Goal: Task Accomplishment & Management: Manage account settings

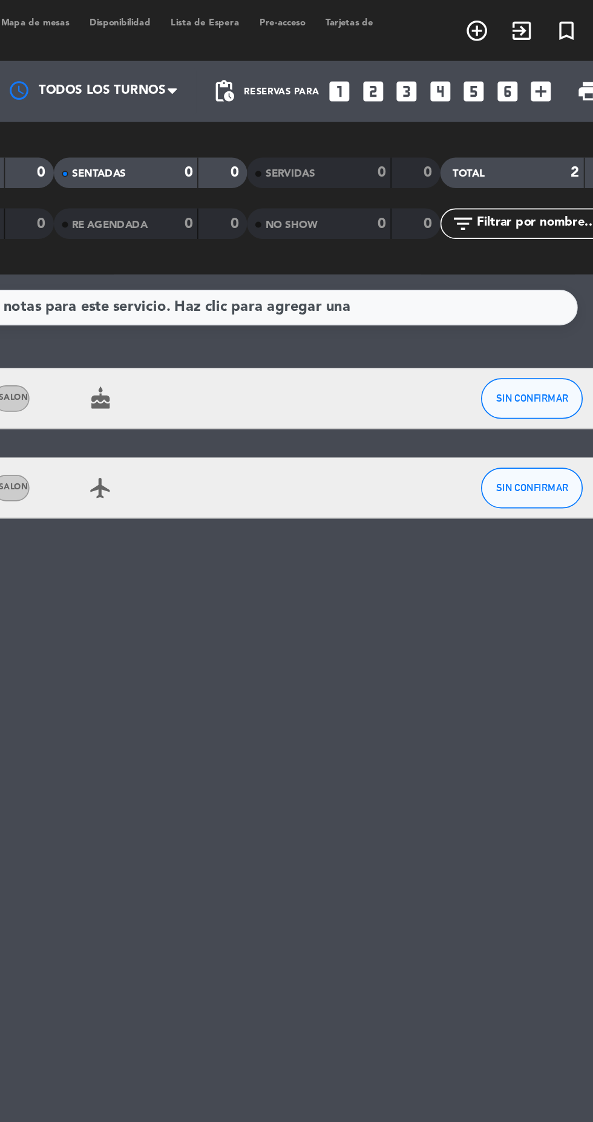
click at [432, 56] on icon "looks_two" at bounding box center [429, 55] width 16 height 16
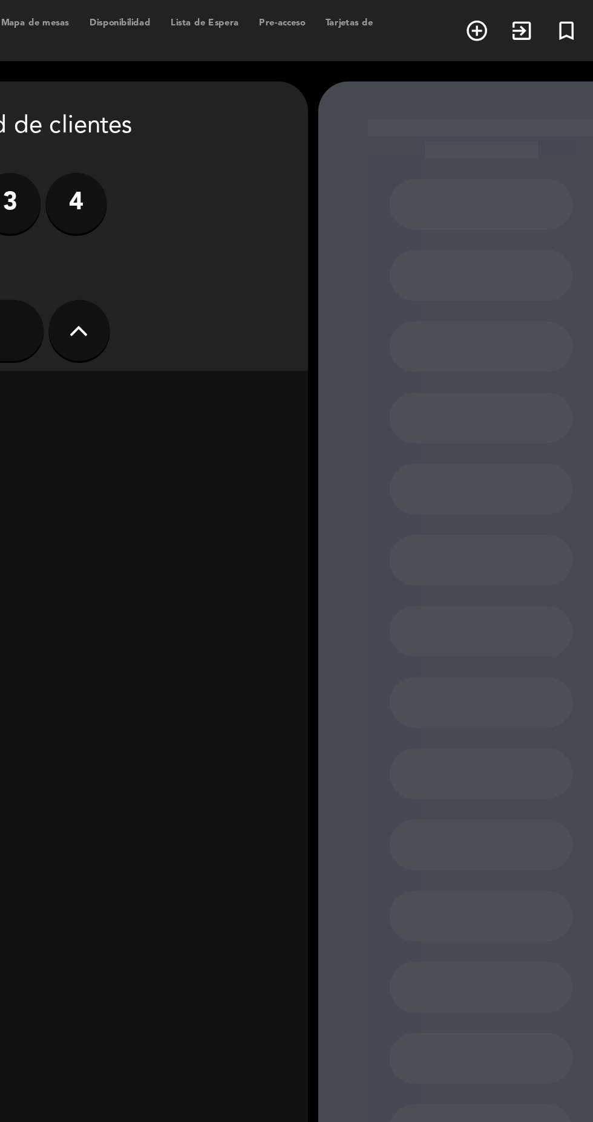
click at [450, 57] on div at bounding box center [493, 600] width 194 height 1105
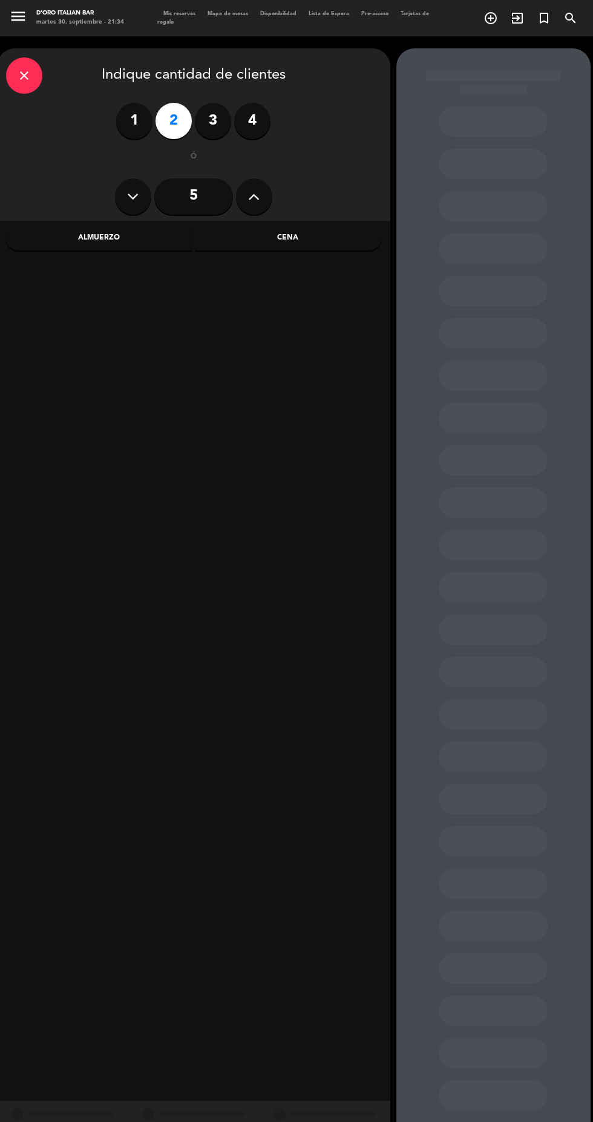
scroll to position [15, 0]
click at [24, 68] on icon "close" at bounding box center [24, 75] width 15 height 15
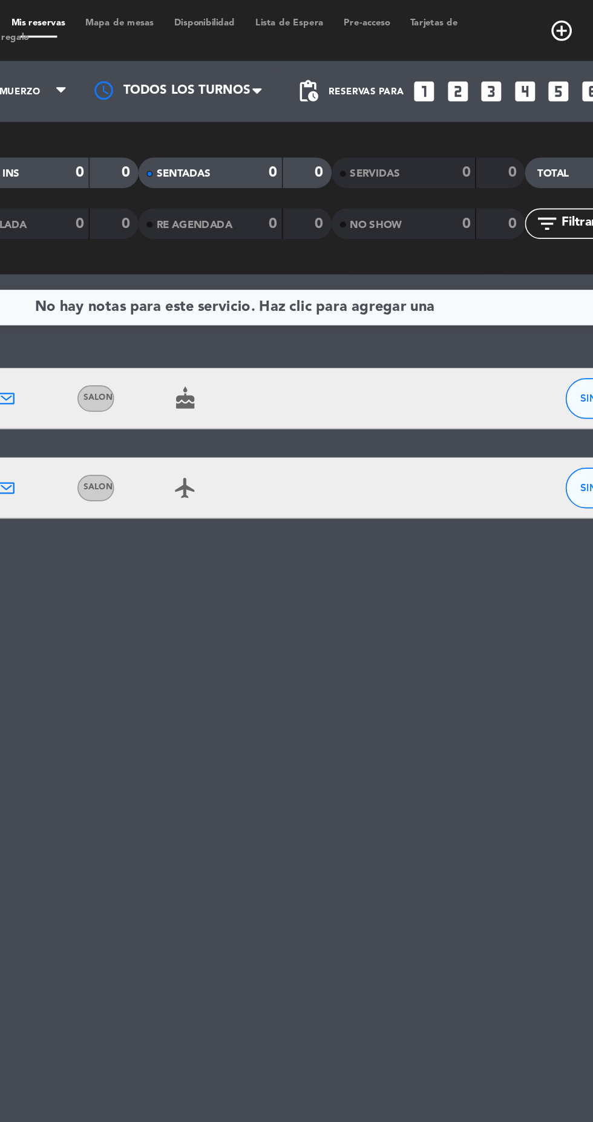
click at [310, 56] on span at bounding box center [313, 54] width 12 height 12
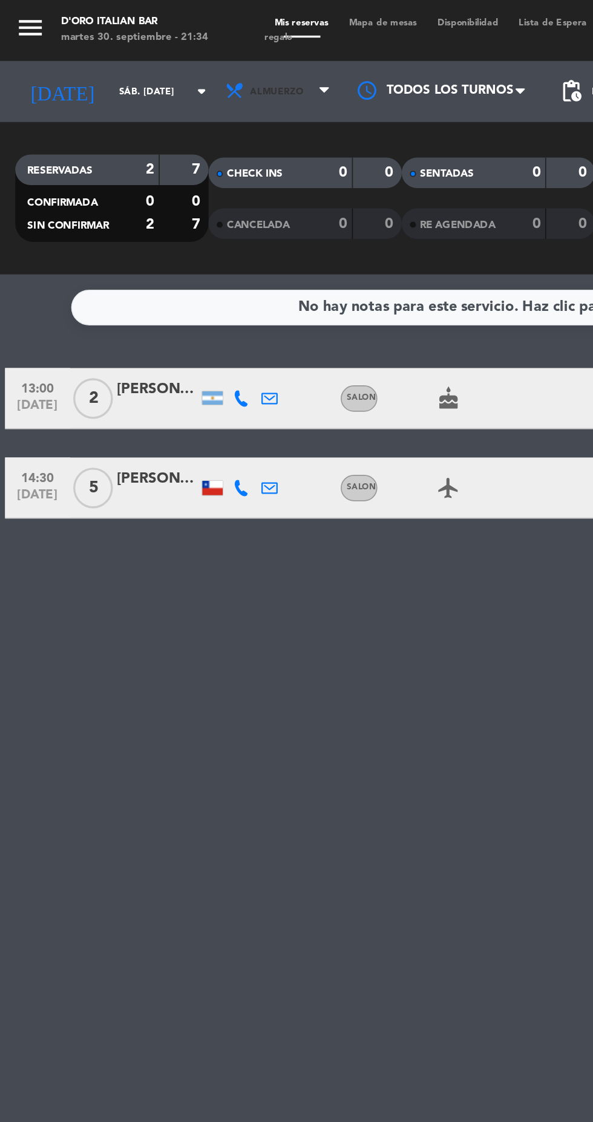
click at [183, 56] on span "Almuerzo" at bounding box center [166, 54] width 73 height 27
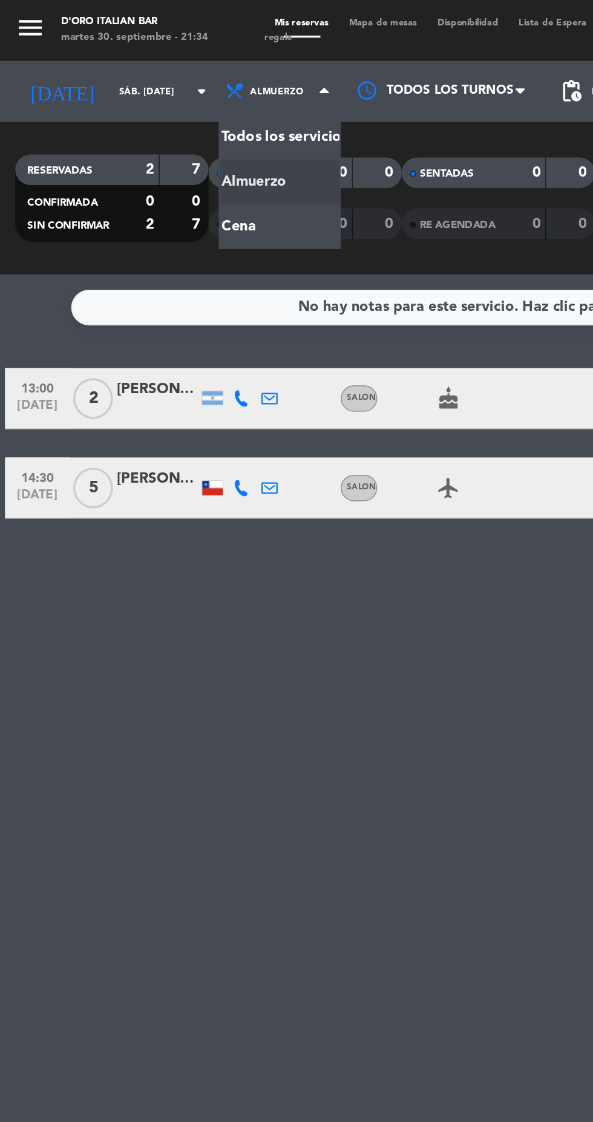
click at [176, 135] on div "menu D'oro Italian Bar martes 30. septiembre - 21:34 Mis reservas Mapa de mesas…" at bounding box center [296, 81] width 593 height 163
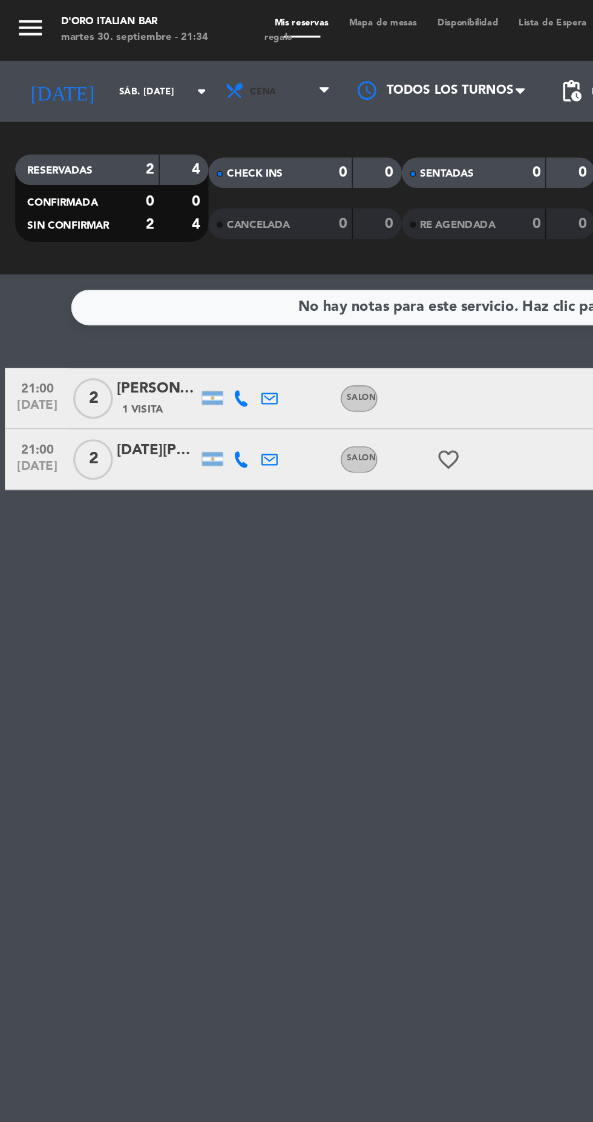
click at [195, 62] on span "Cena" at bounding box center [166, 54] width 73 height 27
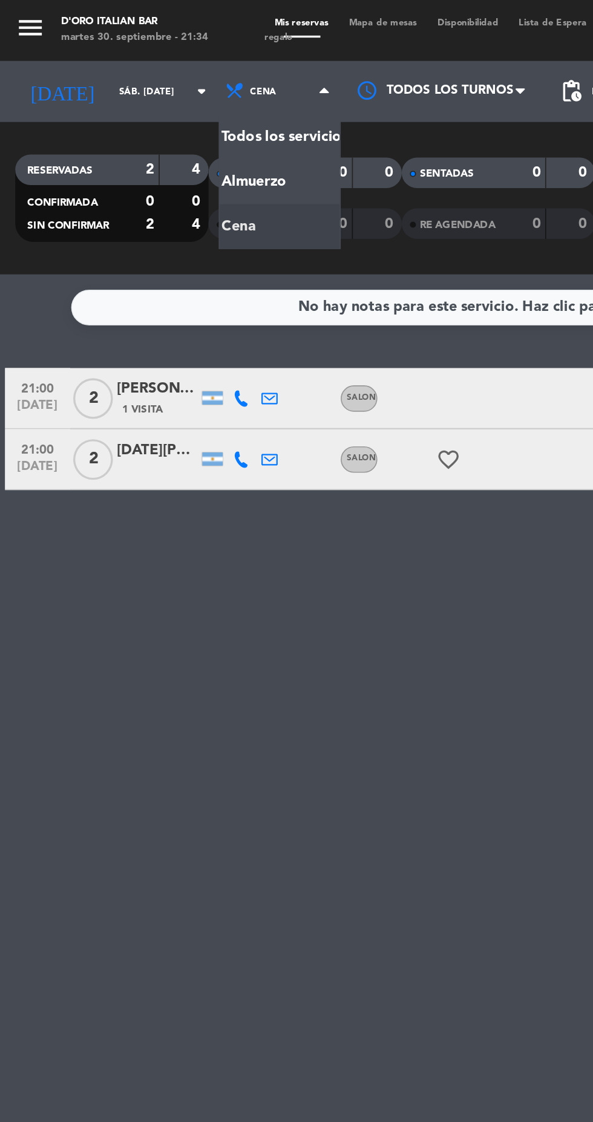
click at [175, 114] on div "menu D'oro Italian Bar martes 30. septiembre - 21:34 Mis reservas Mapa de mesas…" at bounding box center [296, 81] width 593 height 163
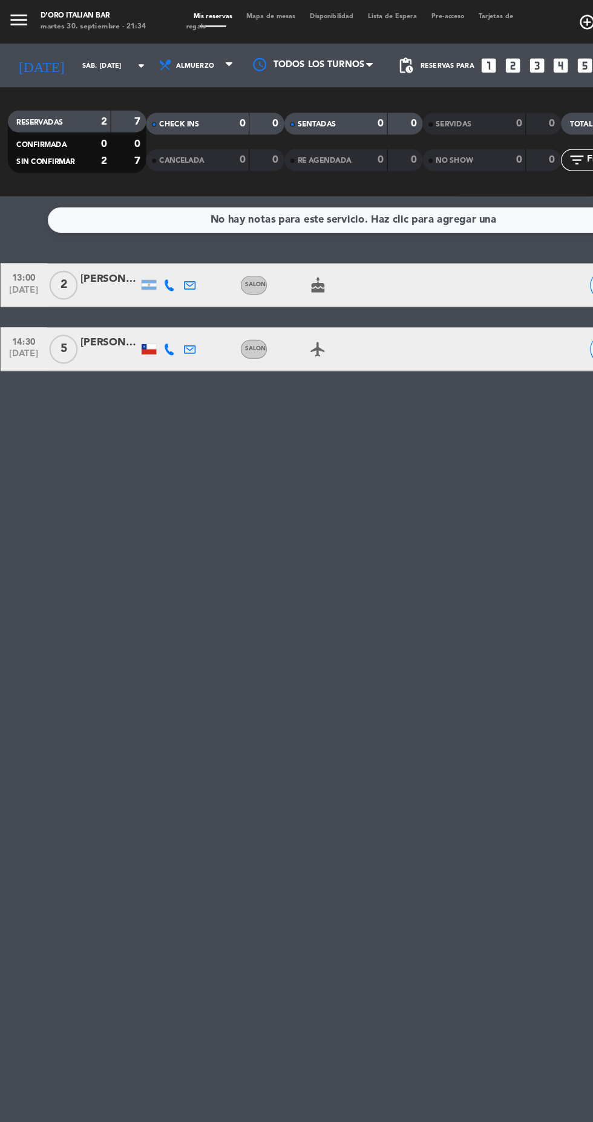
click at [449, 47] on icon "looks_3" at bounding box center [449, 55] width 16 height 16
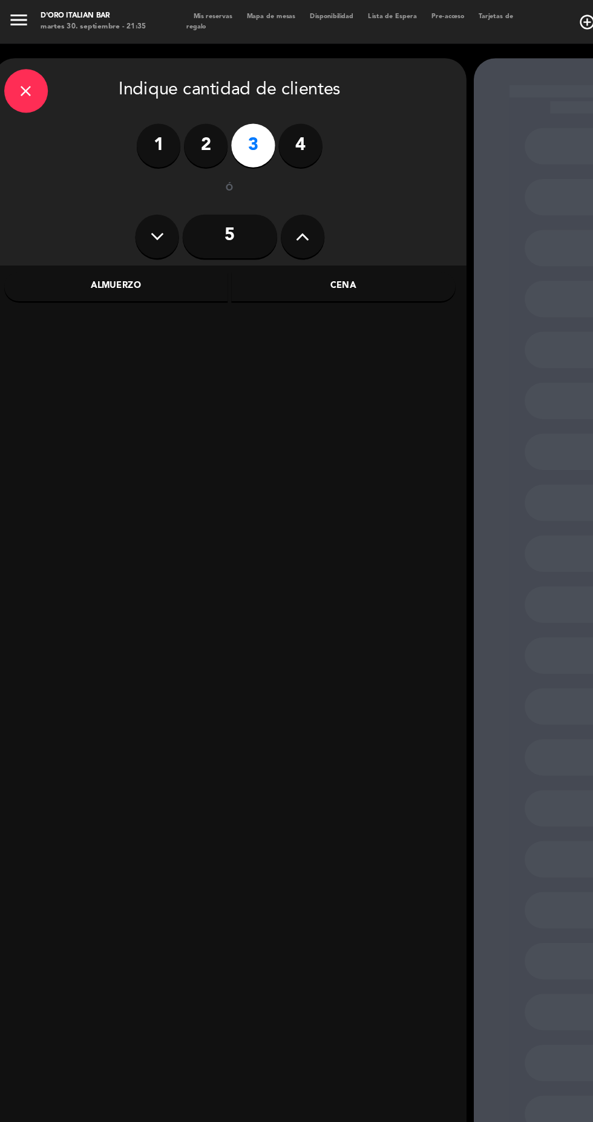
click at [130, 229] on div "Almuerzo" at bounding box center [99, 238] width 186 height 24
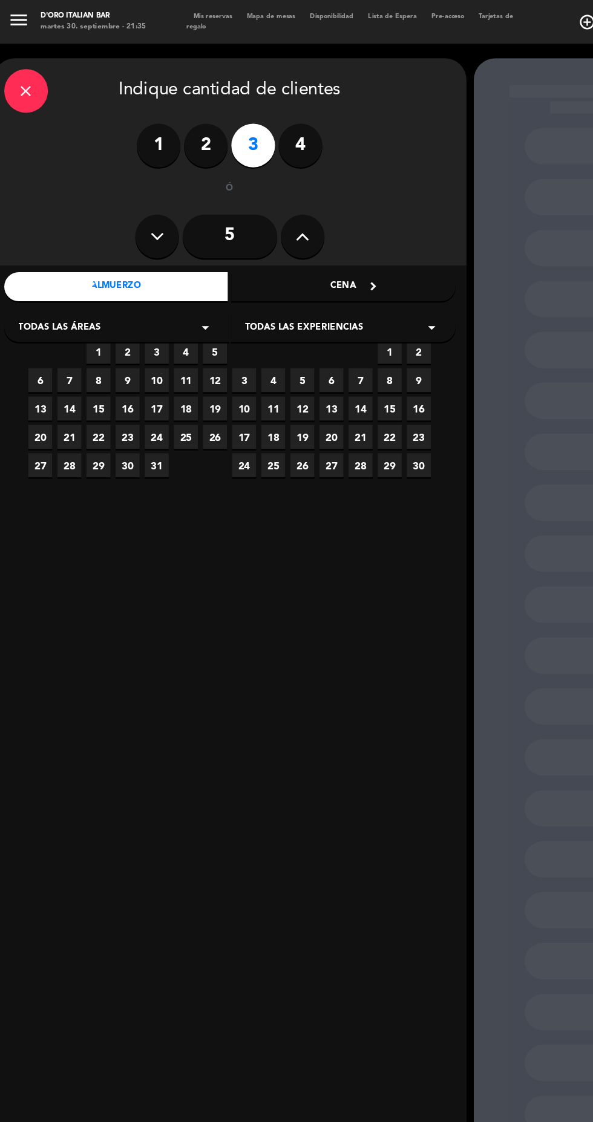
click at [179, 340] on span "19" at bounding box center [181, 340] width 20 height 20
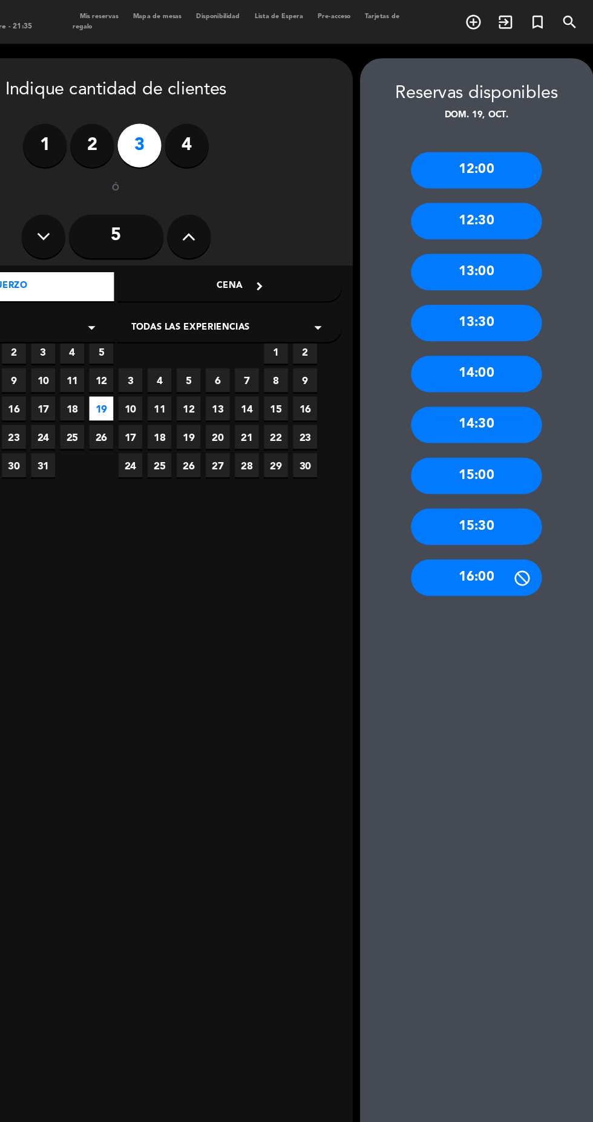
click at [157, 340] on span "18" at bounding box center [157, 340] width 20 height 20
click at [527, 235] on div "13:00" at bounding box center [493, 226] width 109 height 30
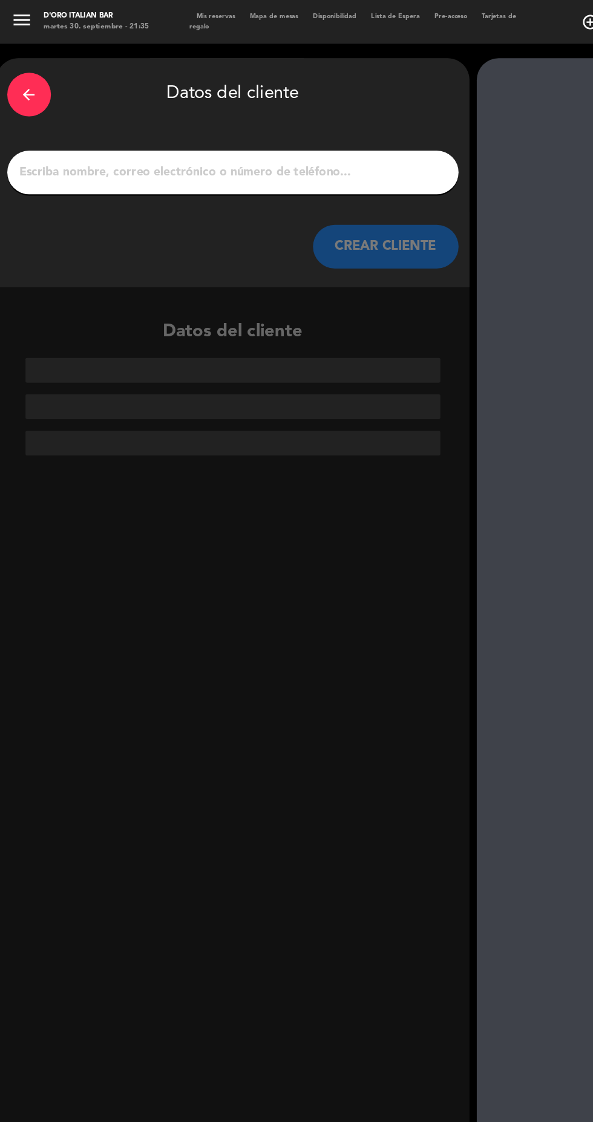
click at [298, 149] on input "1" at bounding box center [193, 143] width 357 height 17
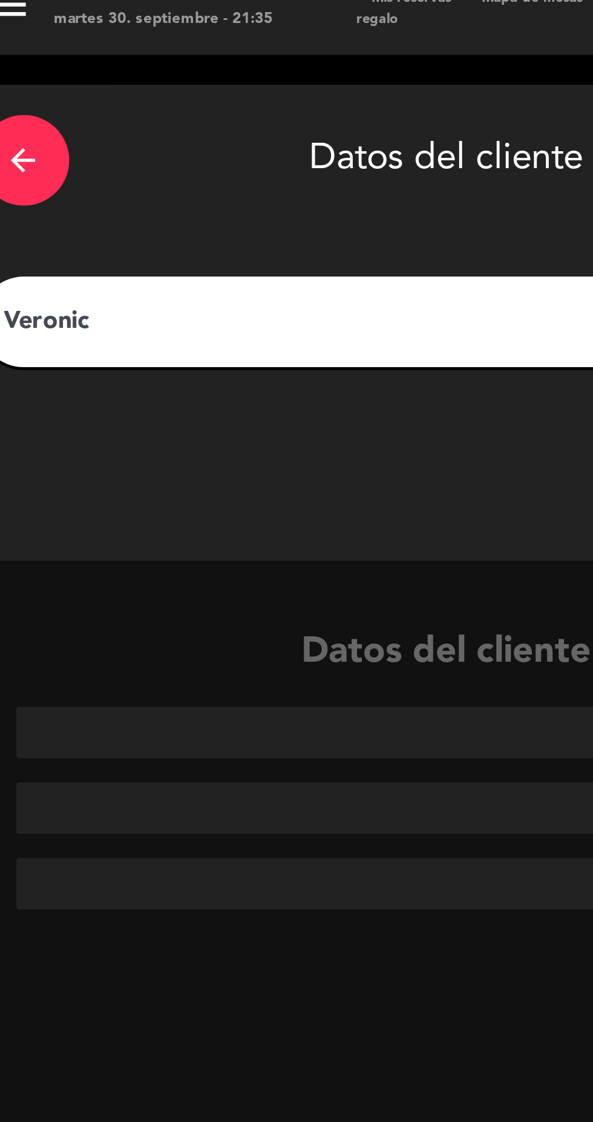
type input "[PERSON_NAME]"
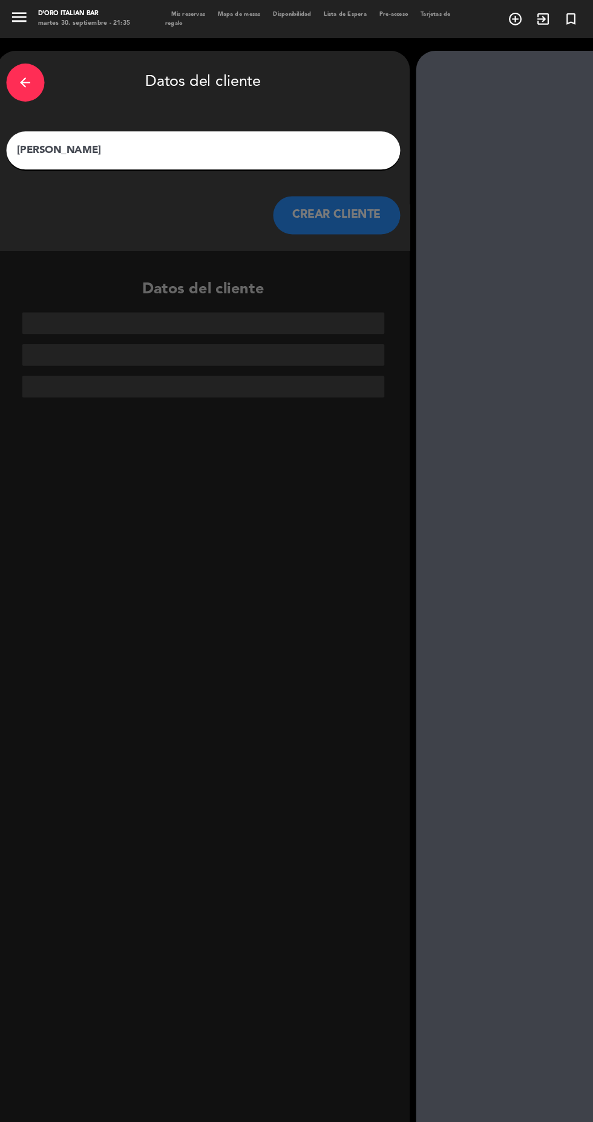
click at [331, 204] on button "CREAR CLIENTE" at bounding box center [320, 205] width 121 height 36
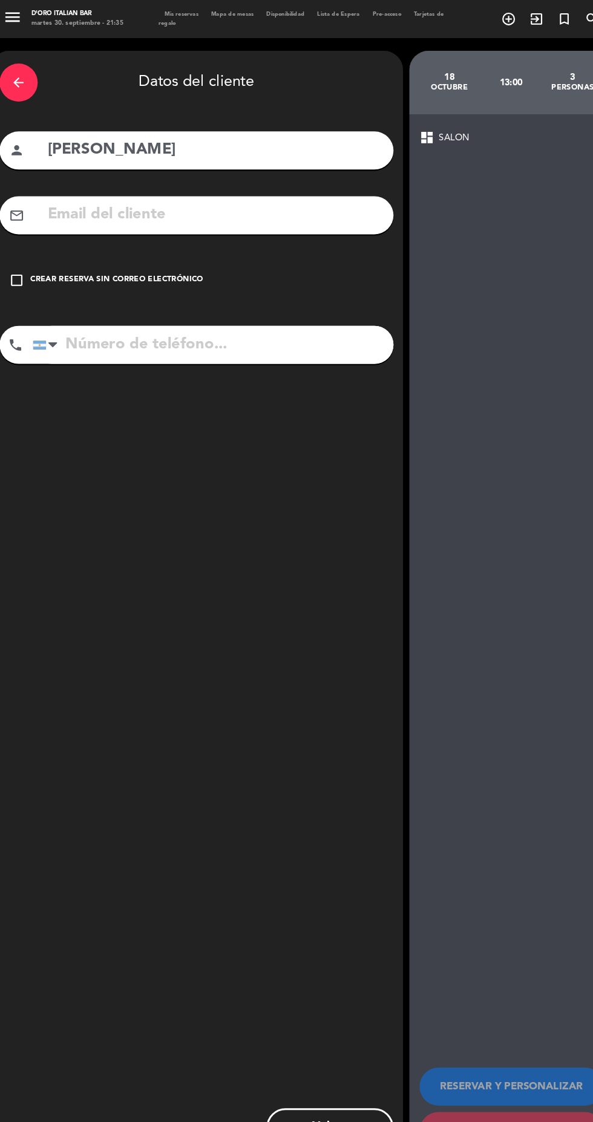
click at [41, 278] on div "check_box_outline_blank Crear reserva sin correo electrónico" at bounding box center [193, 267] width 375 height 36
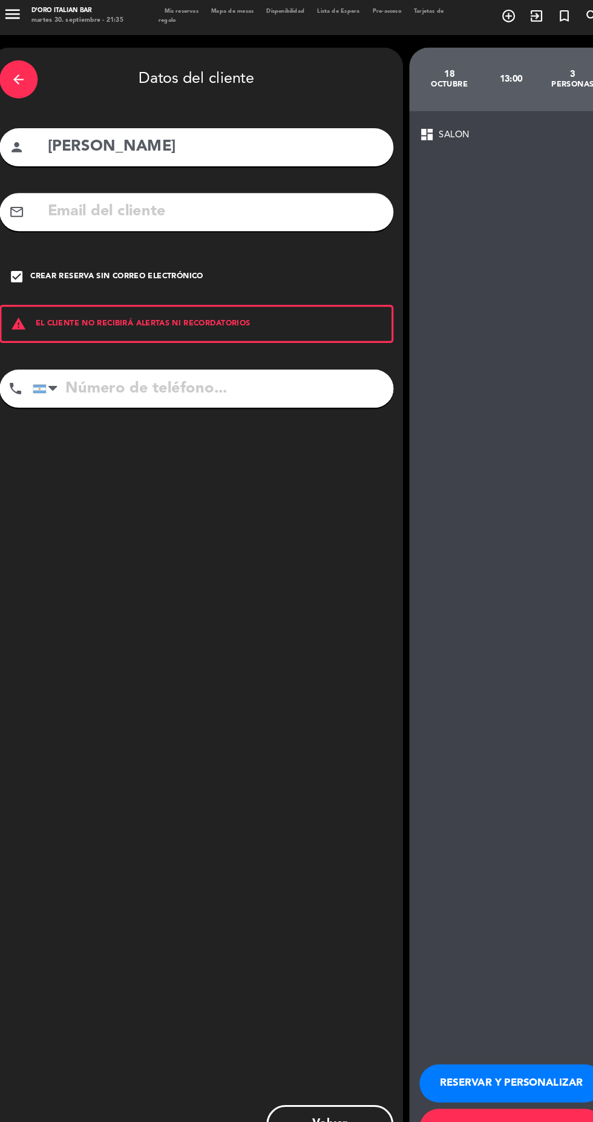
click at [520, 1053] on button "RESERVAR Y PERSONALIZAR" at bounding box center [493, 1035] width 175 height 36
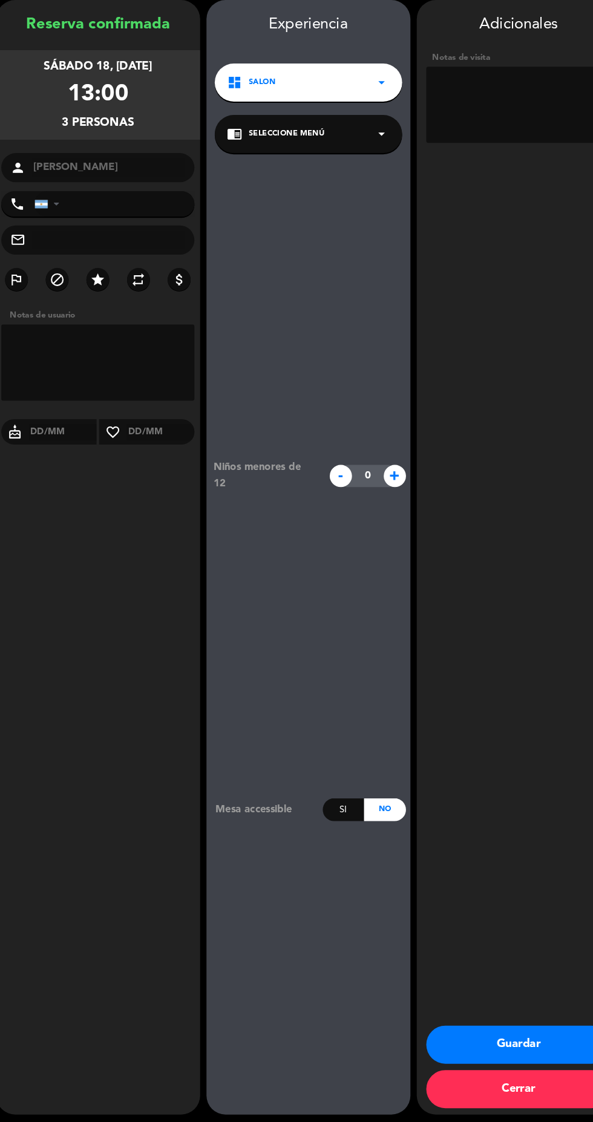
click at [115, 416] on textarea at bounding box center [93, 393] width 184 height 73
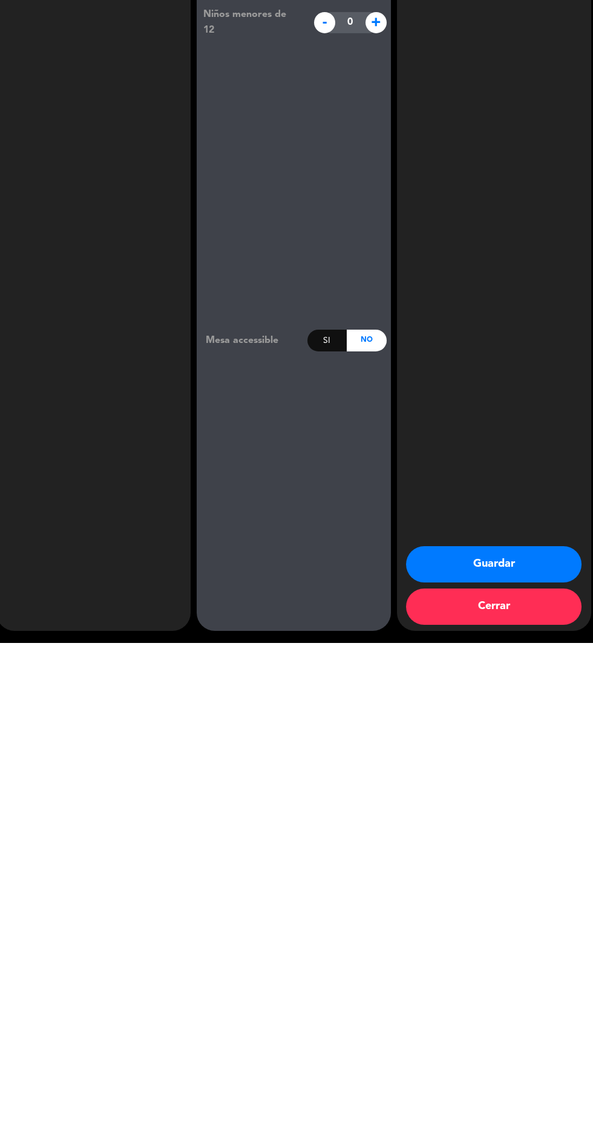
scroll to position [86, 0]
type textarea "Influencers"
click at [546, 1043] on button "Guardar" at bounding box center [493, 1043] width 175 height 36
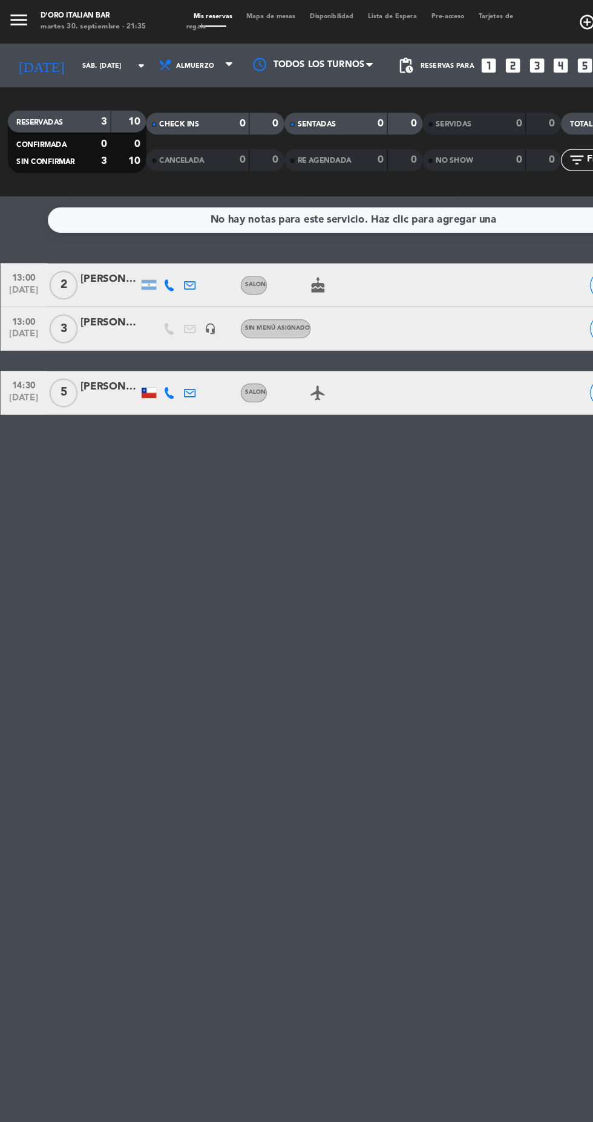
click at [113, 59] on icon "arrow_drop_down" at bounding box center [120, 54] width 15 height 15
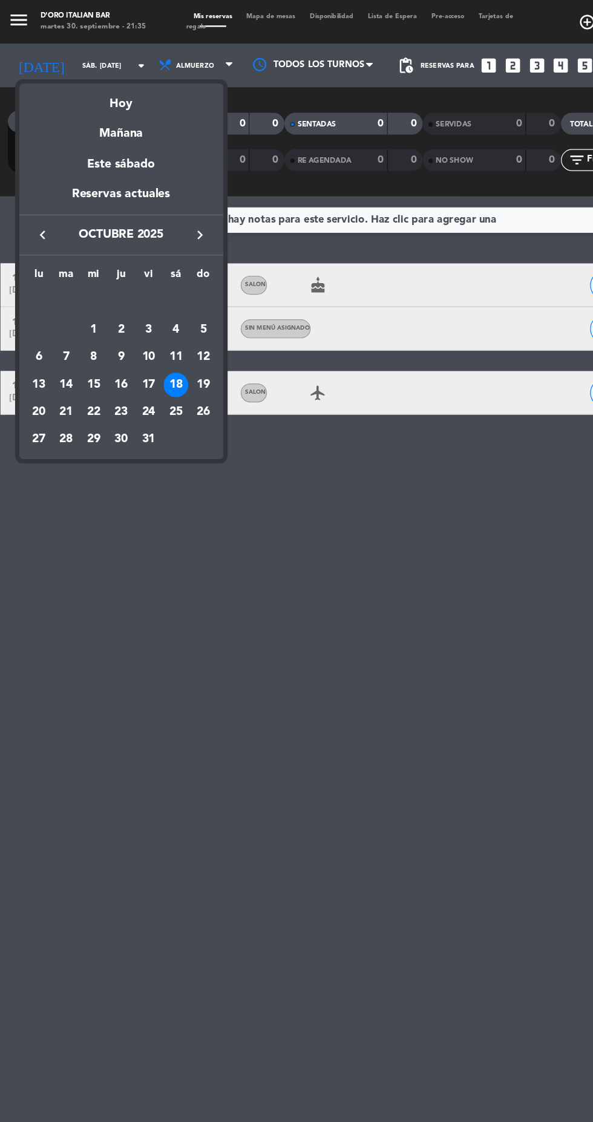
click at [126, 296] on div "10" at bounding box center [126, 297] width 21 height 21
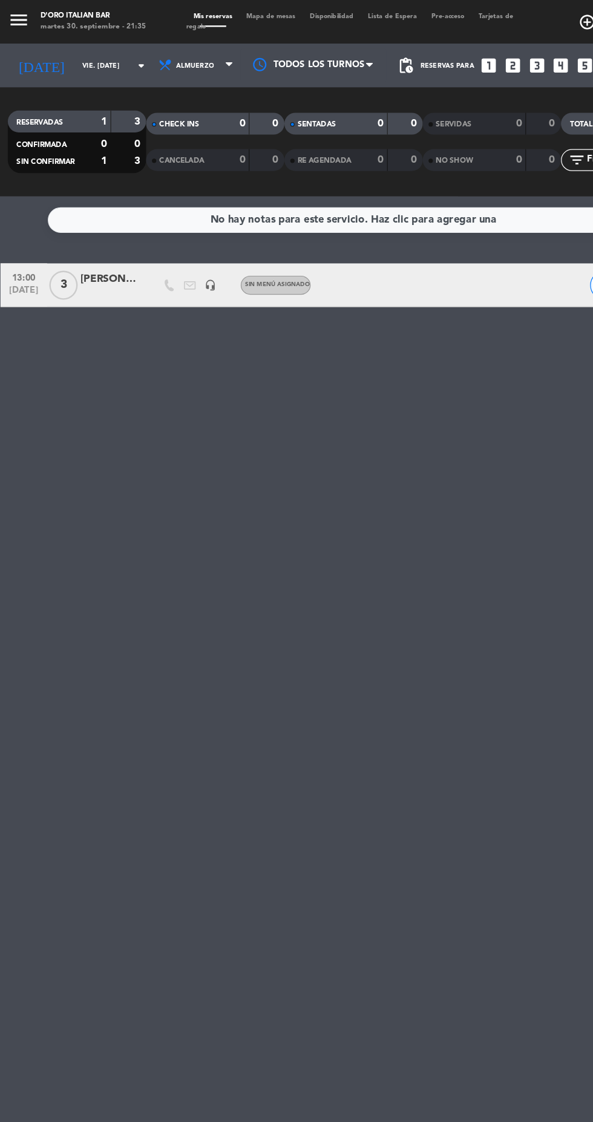
click at [447, 249] on div "13:00 [DATE] 3 [PERSON_NAME] headset_mic Sin menú asignado SIN CONFIRMAR border…" at bounding box center [296, 237] width 587 height 36
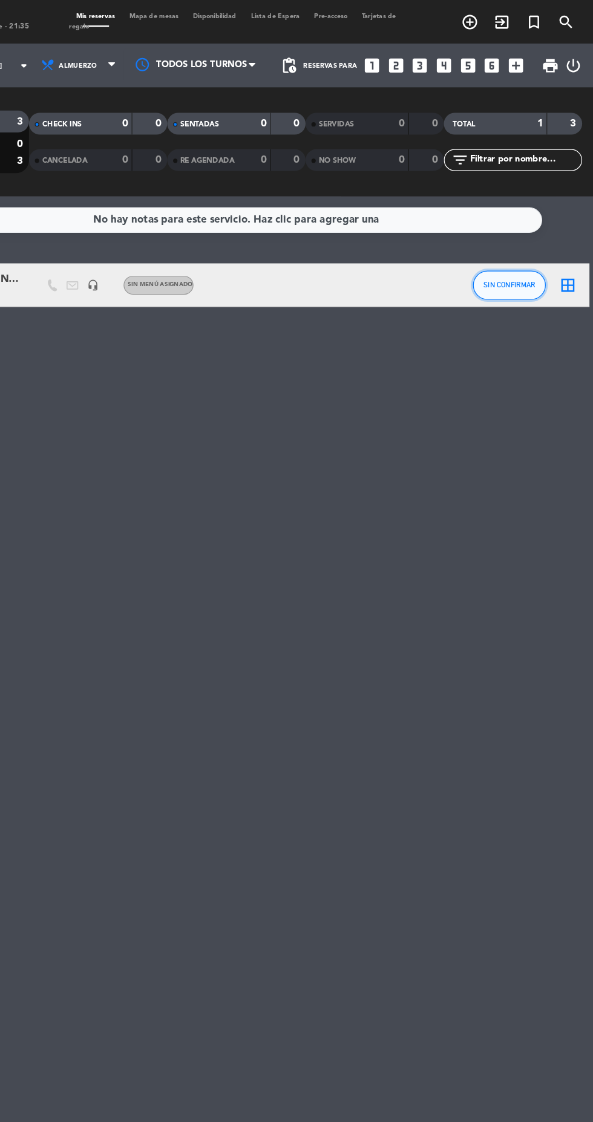
click at [533, 235] on span "SIN CONFIRMAR" at bounding box center [523, 236] width 43 height 7
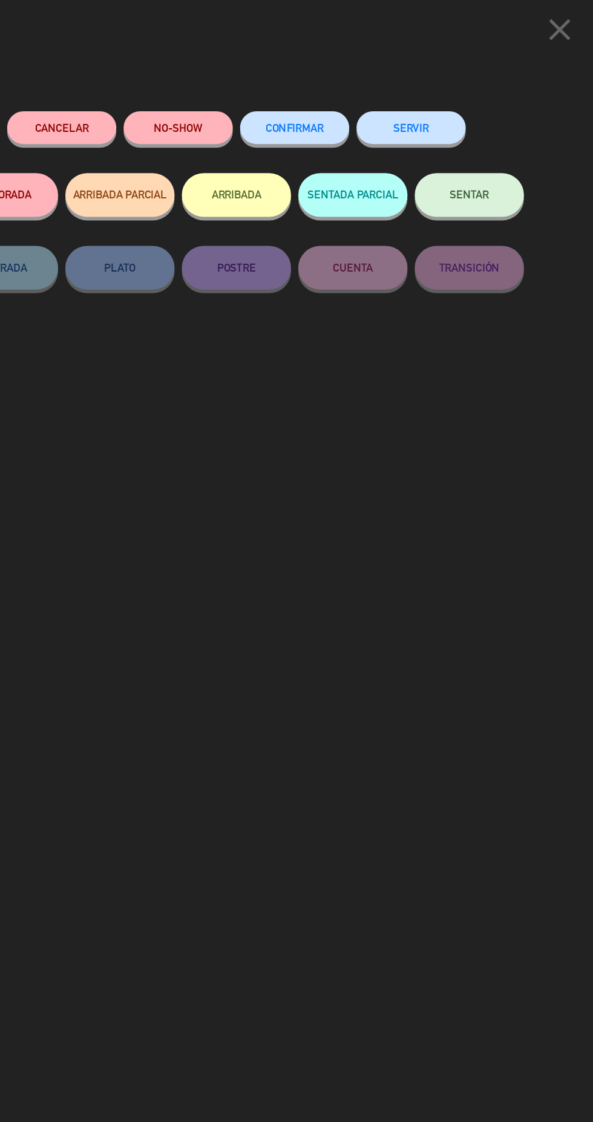
click at [255, 109] on button "NO-SHOW" at bounding box center [248, 106] width 91 height 27
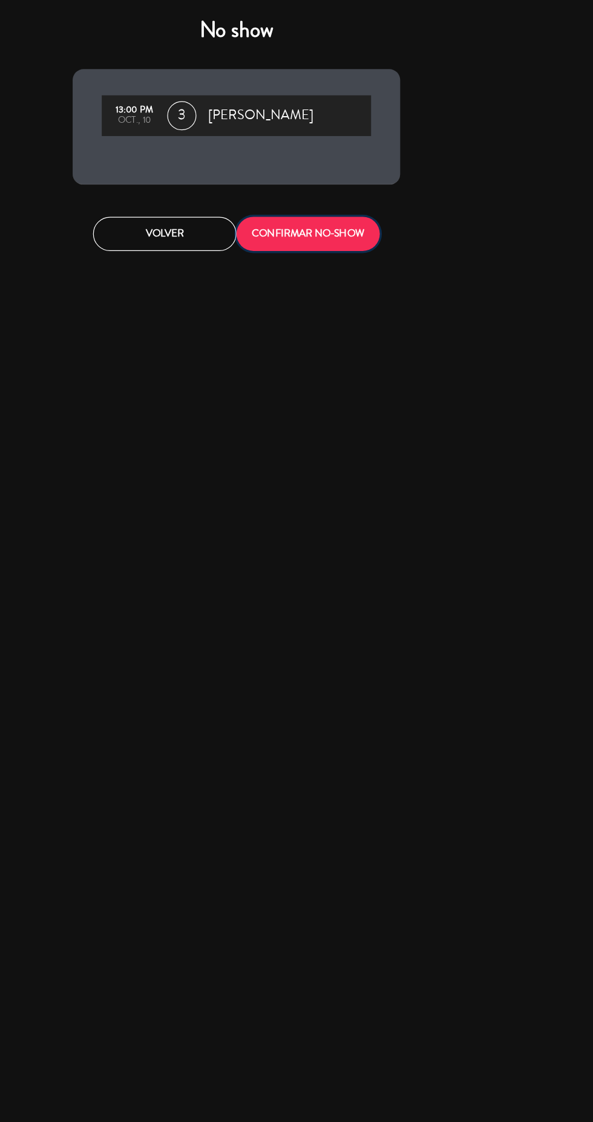
click at [387, 199] on button "CONFIRMAR NO-SHOW" at bounding box center [355, 194] width 119 height 28
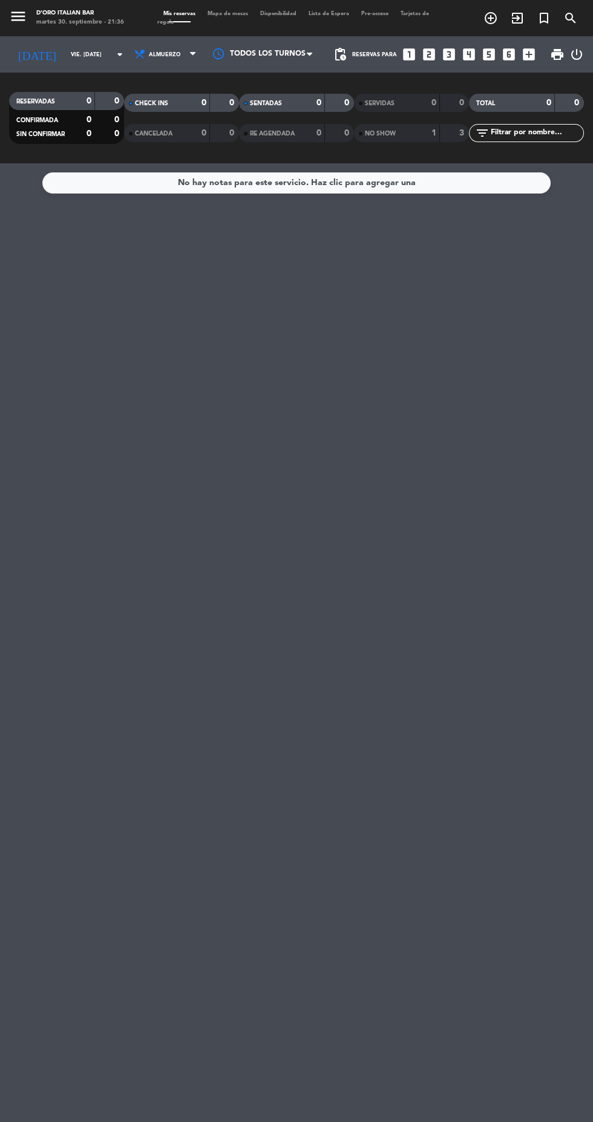
click at [113, 56] on icon "arrow_drop_down" at bounding box center [120, 54] width 15 height 15
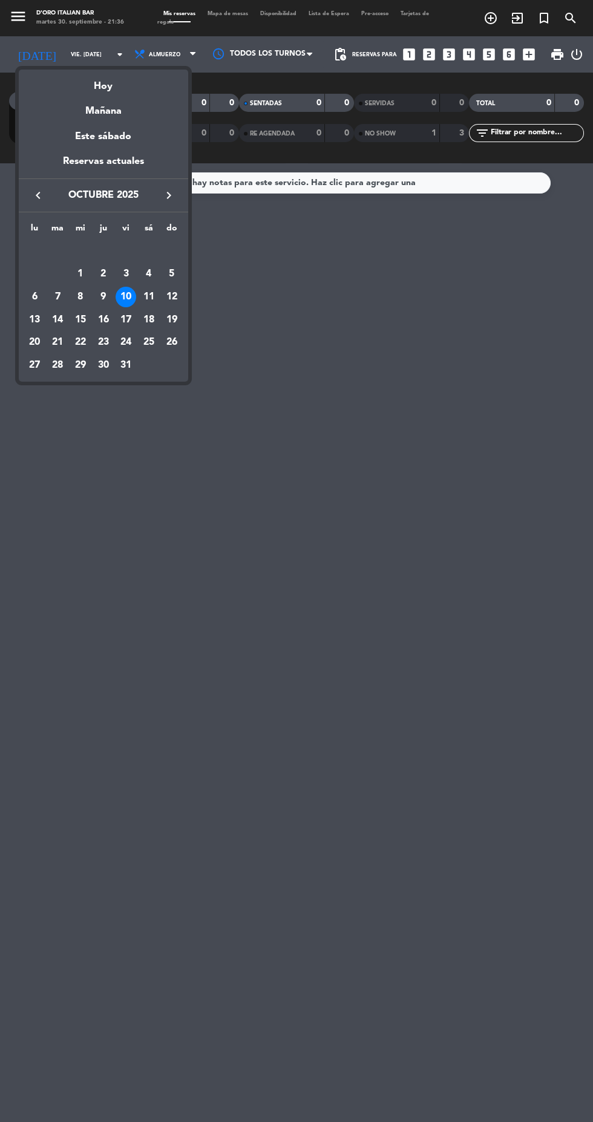
click at [31, 192] on icon "keyboard_arrow_left" at bounding box center [38, 195] width 15 height 15
click at [59, 361] on div "30" at bounding box center [57, 365] width 21 height 21
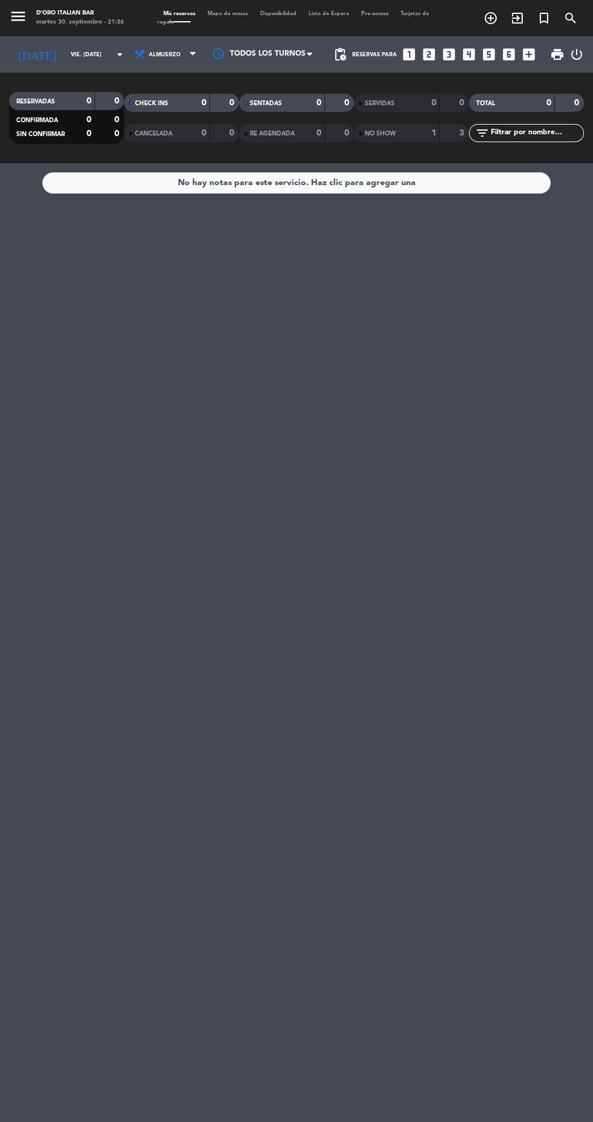
type input "[DATE] sep."
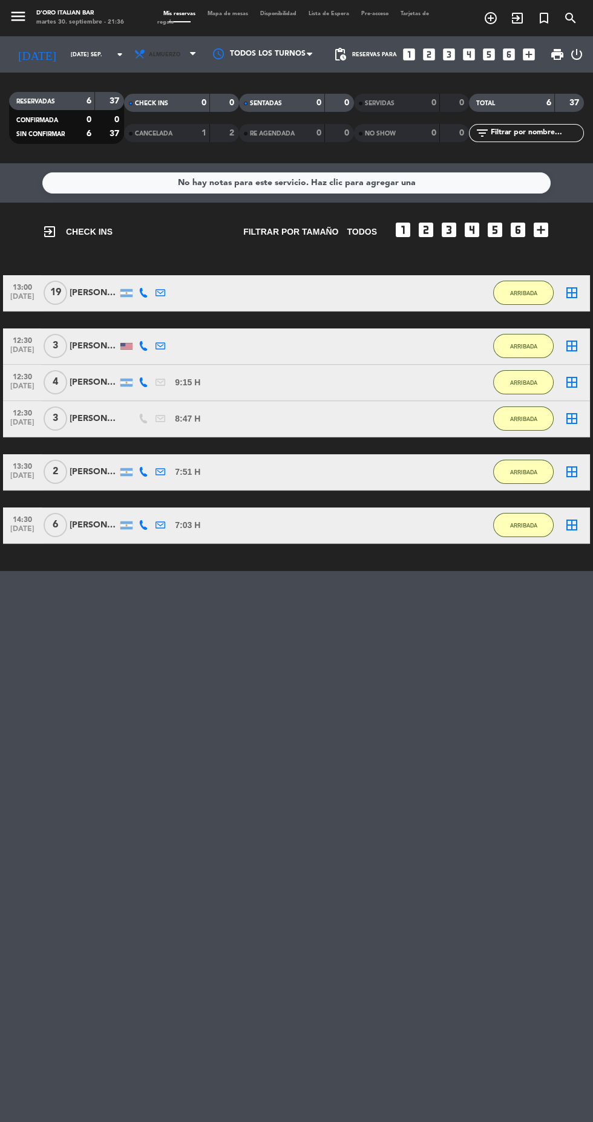
click at [195, 54] on icon at bounding box center [192, 55] width 5 height 10
click at [175, 141] on div "menu D'oro Italian Bar martes 30. septiembre - 21:36 Mis reservas Mapa de mesas…" at bounding box center [296, 81] width 593 height 163
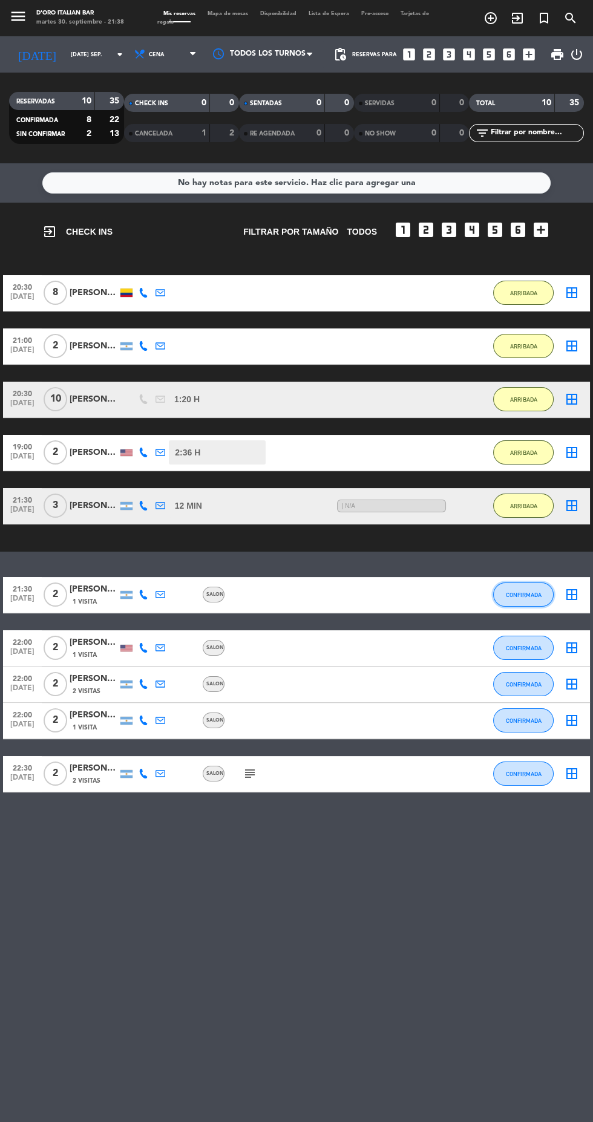
click at [532, 600] on button "CONFIRMADA" at bounding box center [523, 595] width 60 height 24
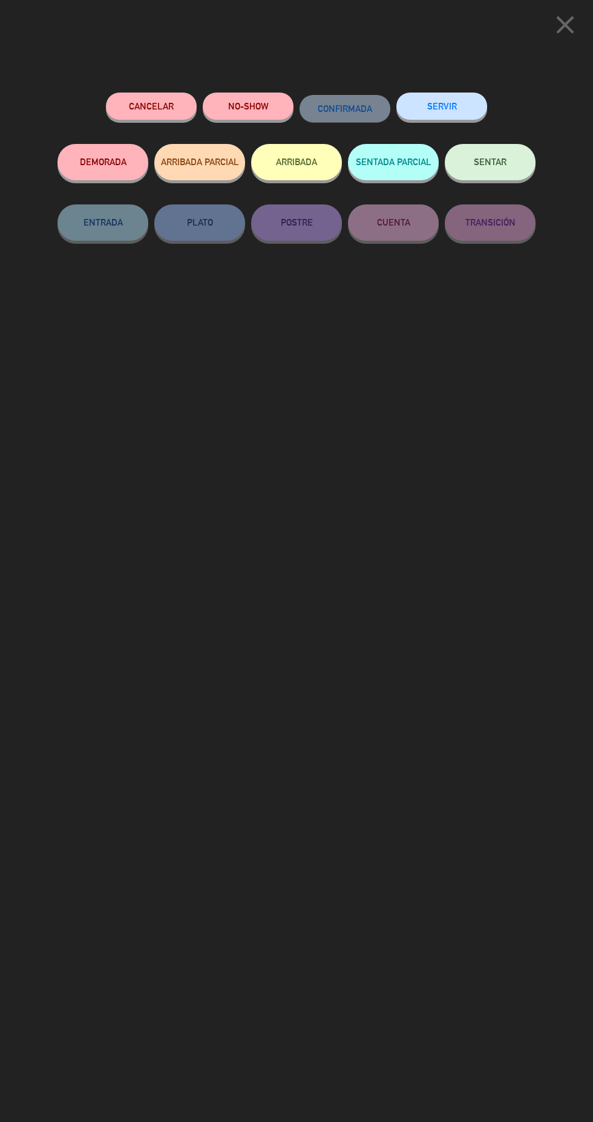
click at [329, 166] on button "ARRIBADA" at bounding box center [296, 162] width 91 height 36
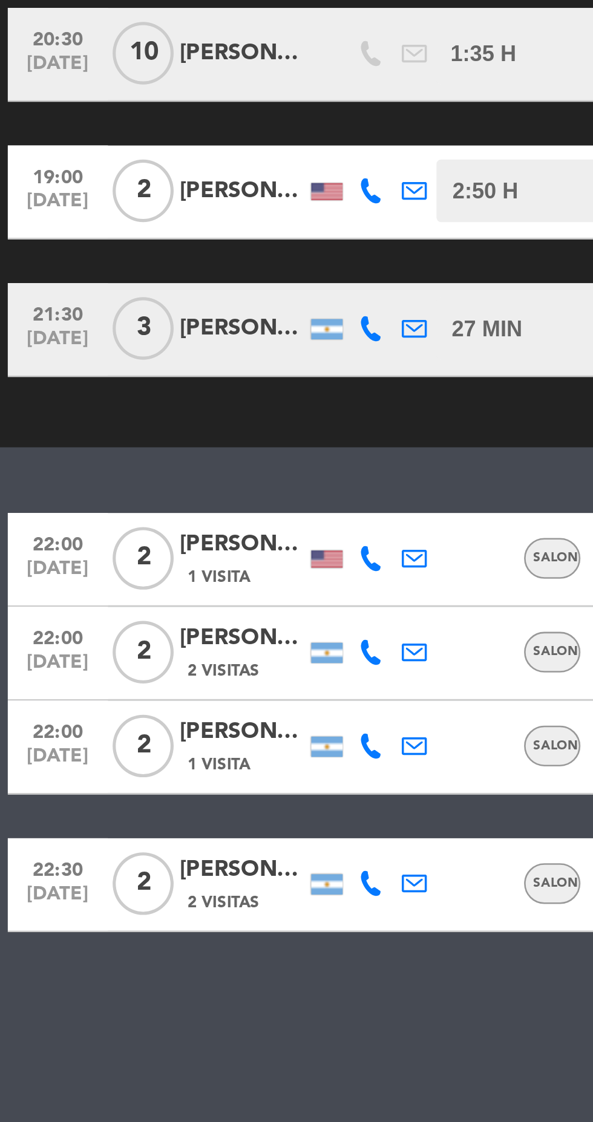
click at [142, 650] on icon at bounding box center [144, 648] width 10 height 10
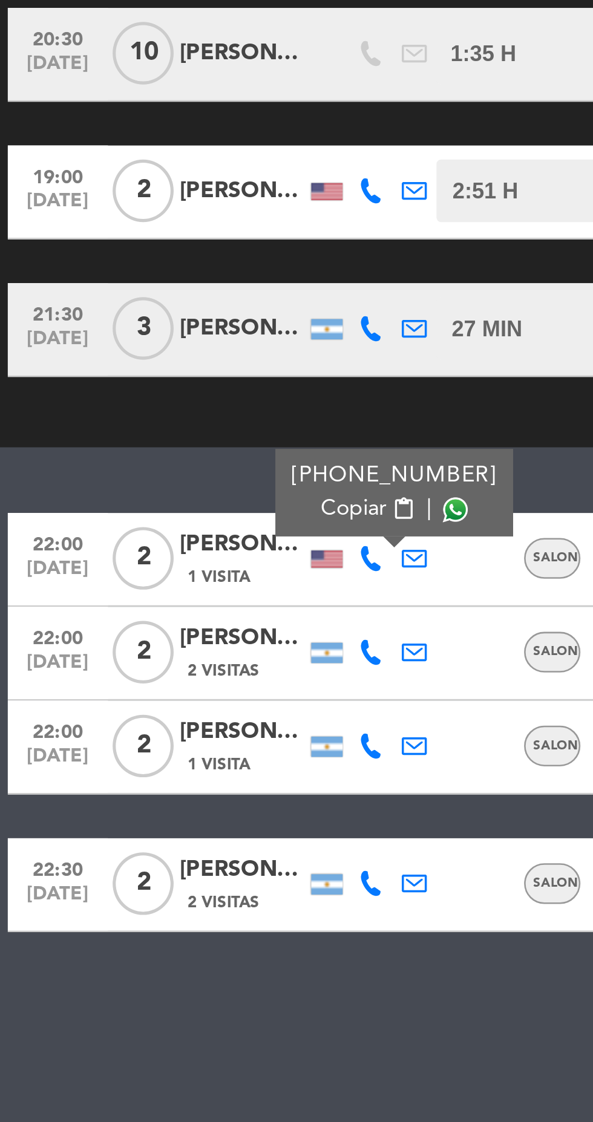
click at [171, 629] on span at bounding box center [176, 629] width 10 height 10
click at [146, 688] on icon at bounding box center [144, 684] width 10 height 10
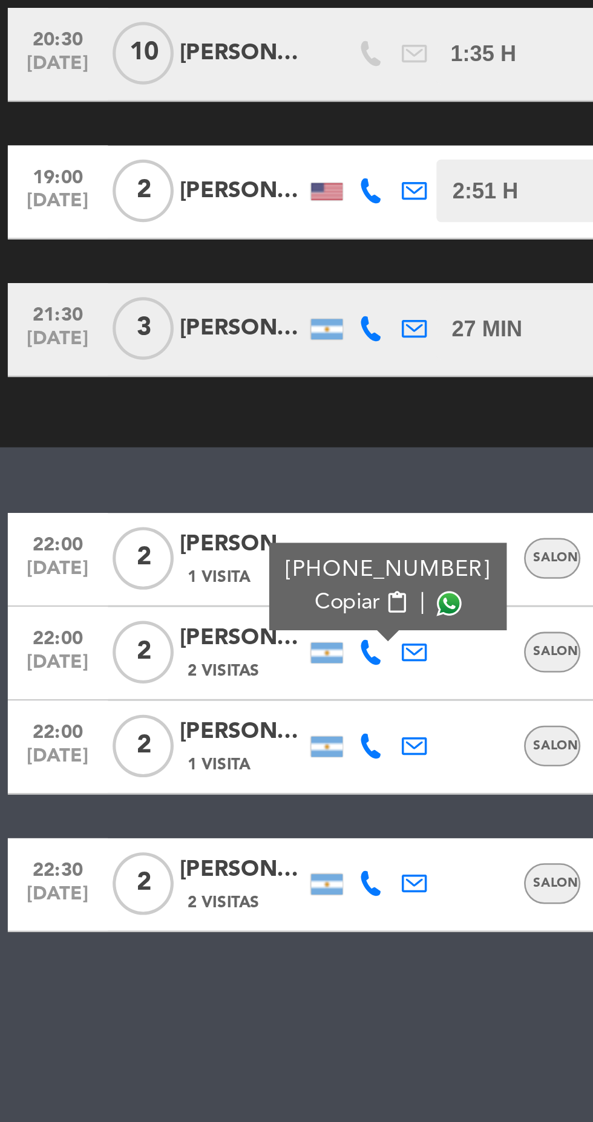
click at [169, 667] on span at bounding box center [174, 665] width 10 height 10
click at [140, 724] on icon at bounding box center [144, 721] width 10 height 10
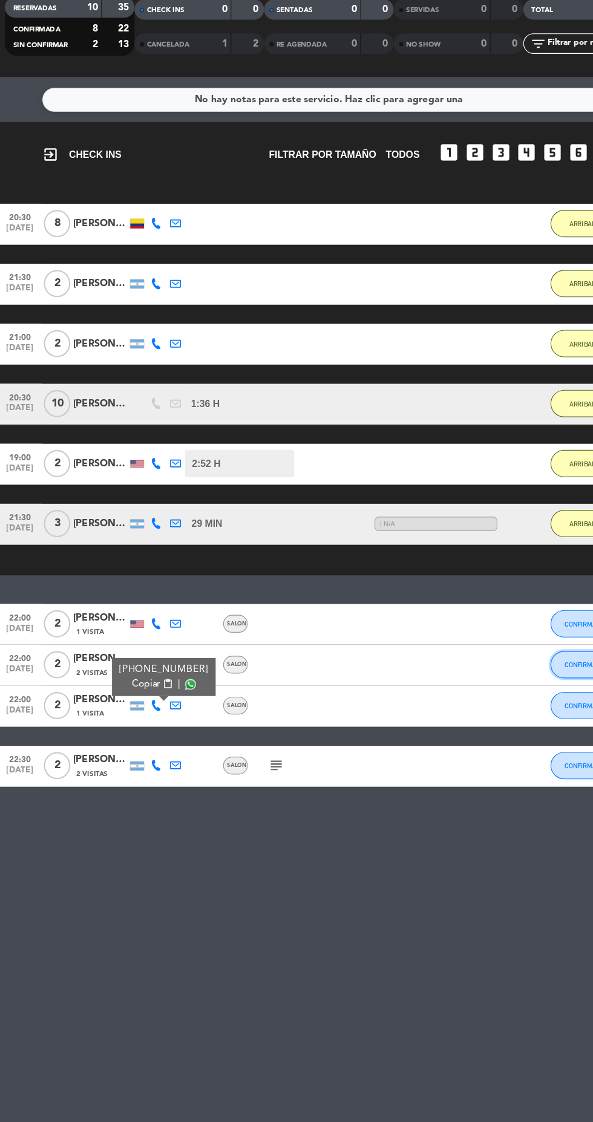
click at [518, 679] on button "CONFIRMADA" at bounding box center [523, 684] width 60 height 24
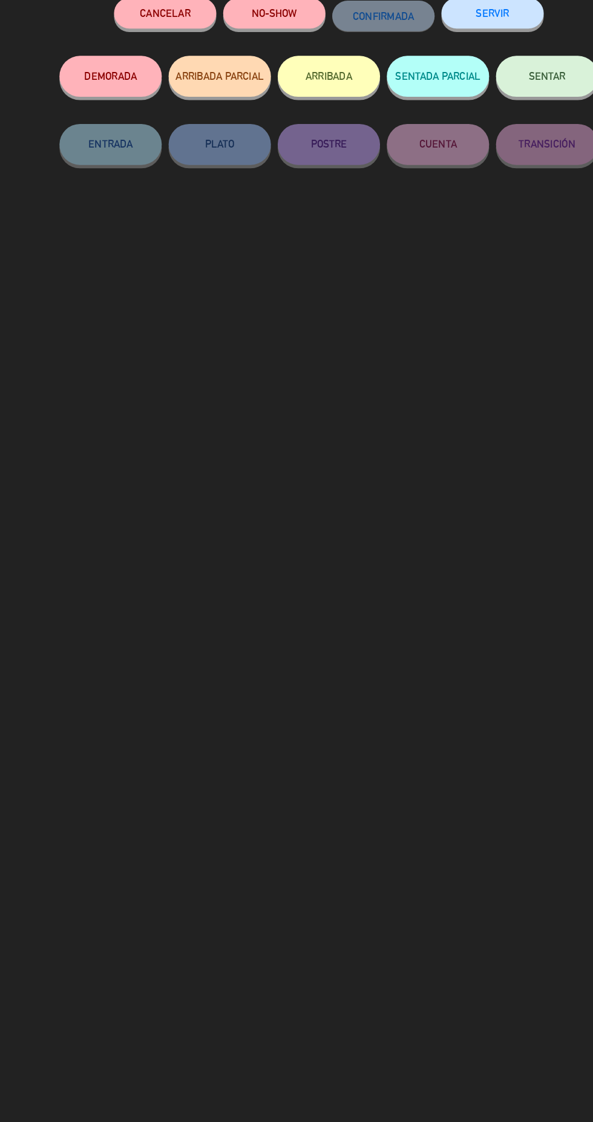
click at [282, 176] on button "ARRIBADA" at bounding box center [296, 162] width 91 height 36
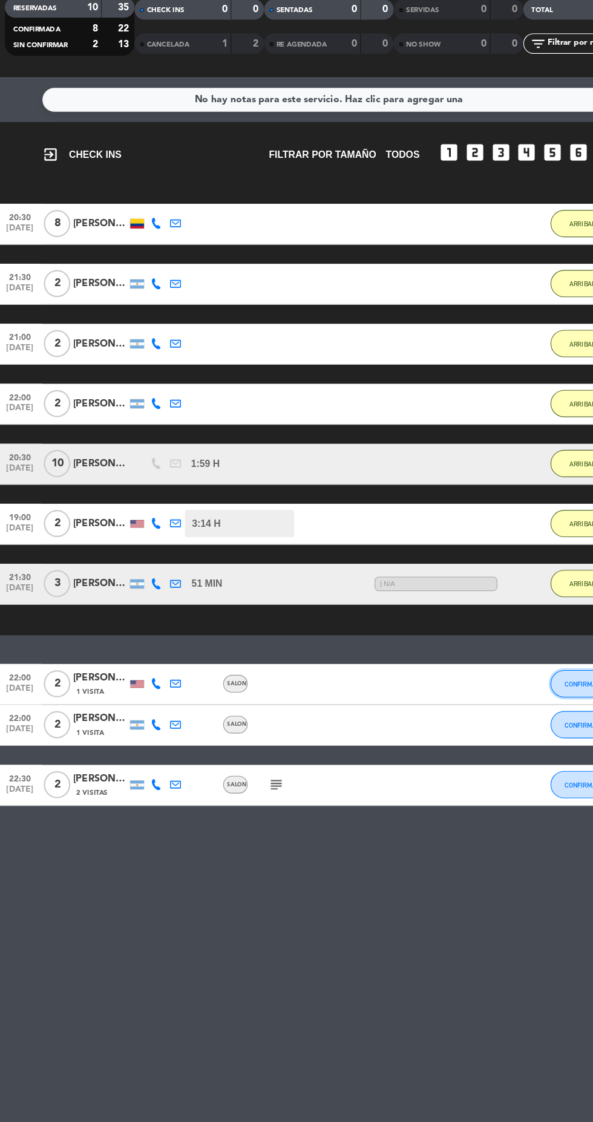
click at [504, 701] on button "CONFIRMADA" at bounding box center [523, 701] width 60 height 24
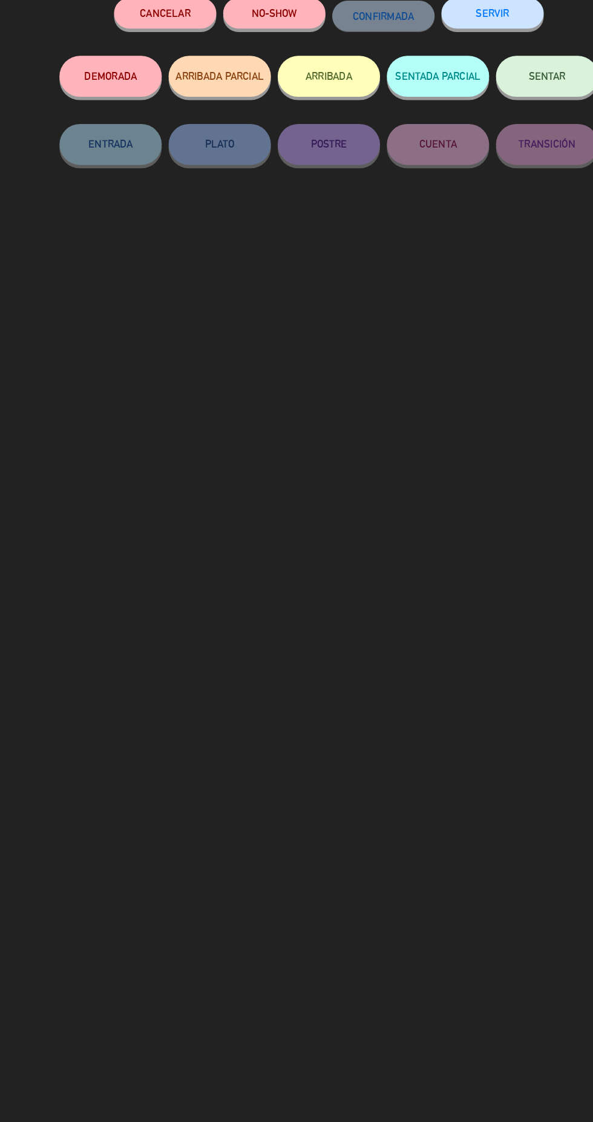
click at [300, 162] on button "ARRIBADA" at bounding box center [296, 162] width 91 height 36
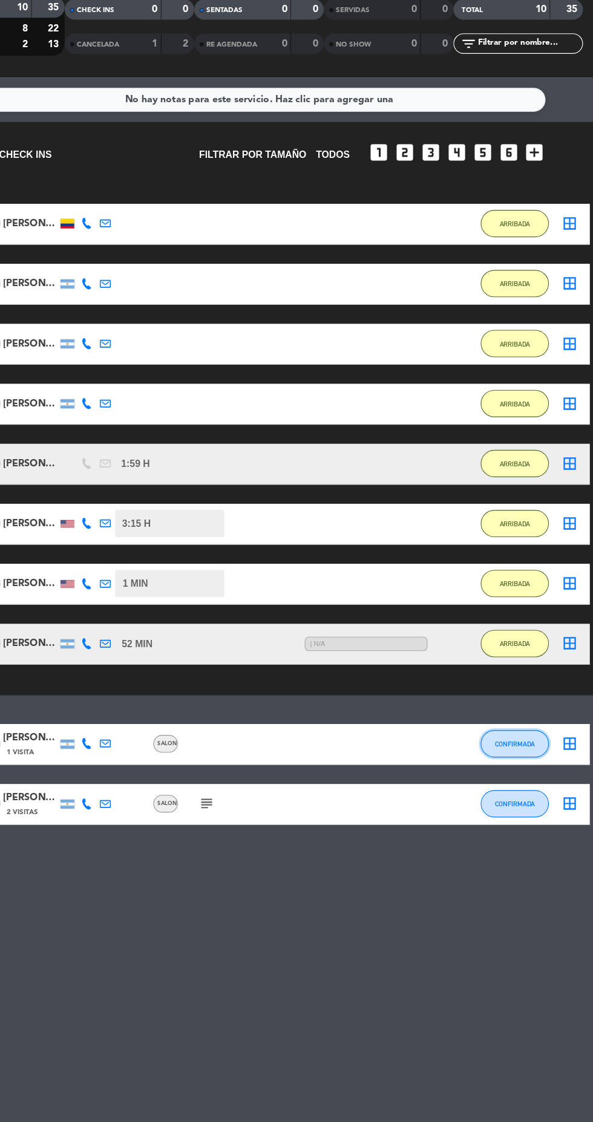
click at [538, 766] on button "CONFIRMADA" at bounding box center [523, 754] width 60 height 24
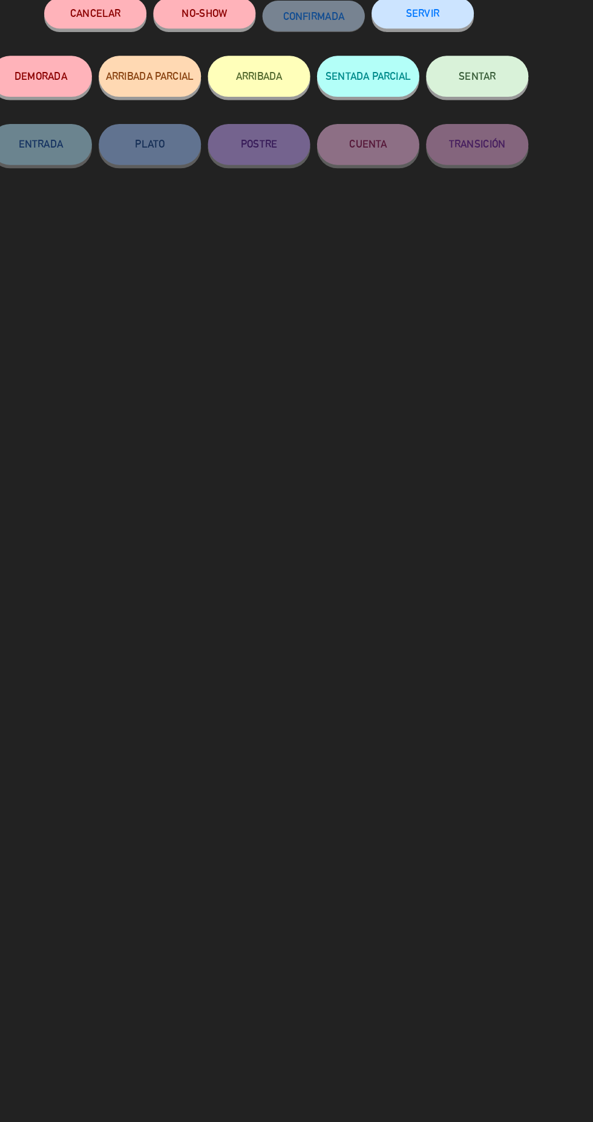
click at [325, 165] on button "ARRIBADA" at bounding box center [296, 162] width 91 height 36
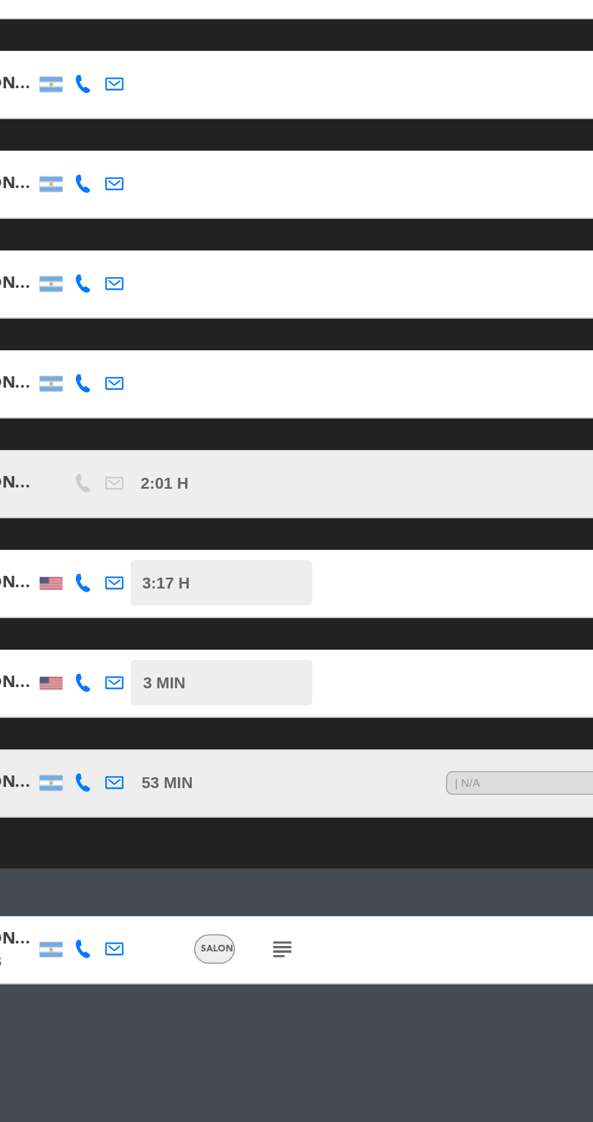
scroll to position [86, 0]
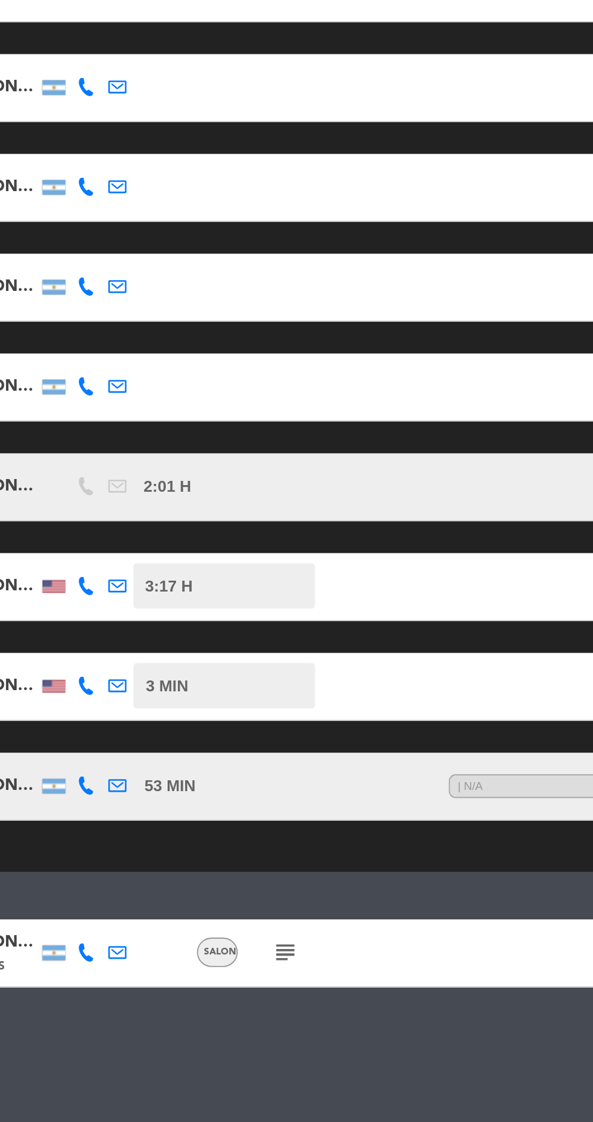
click at [373, 713] on span "| N/A" at bounding box center [391, 719] width 109 height 13
click at [292, 798] on div "No hay notas para este servicio. Haz clic para agregar una exit_to_app CHECK IN…" at bounding box center [296, 642] width 593 height 959
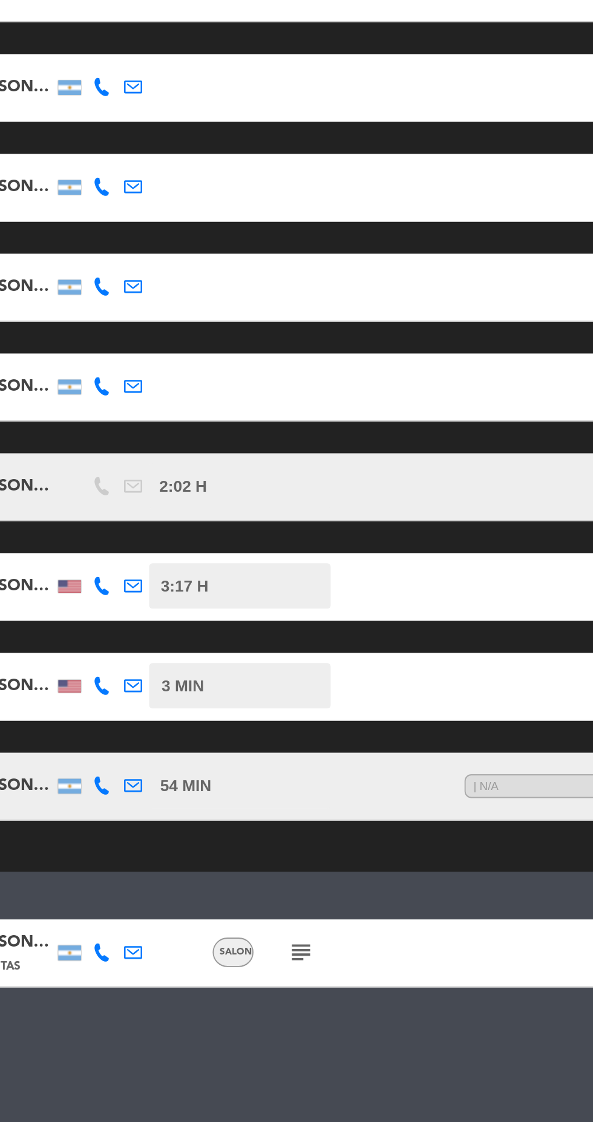
click at [247, 800] on icon "subject" at bounding box center [250, 807] width 15 height 15
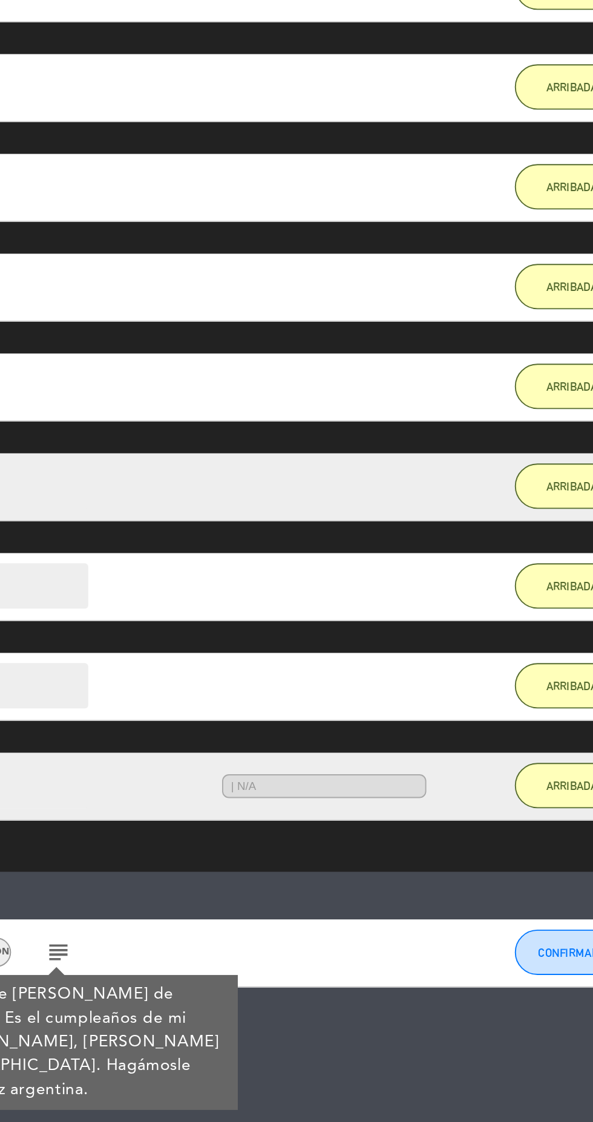
scroll to position [0, 0]
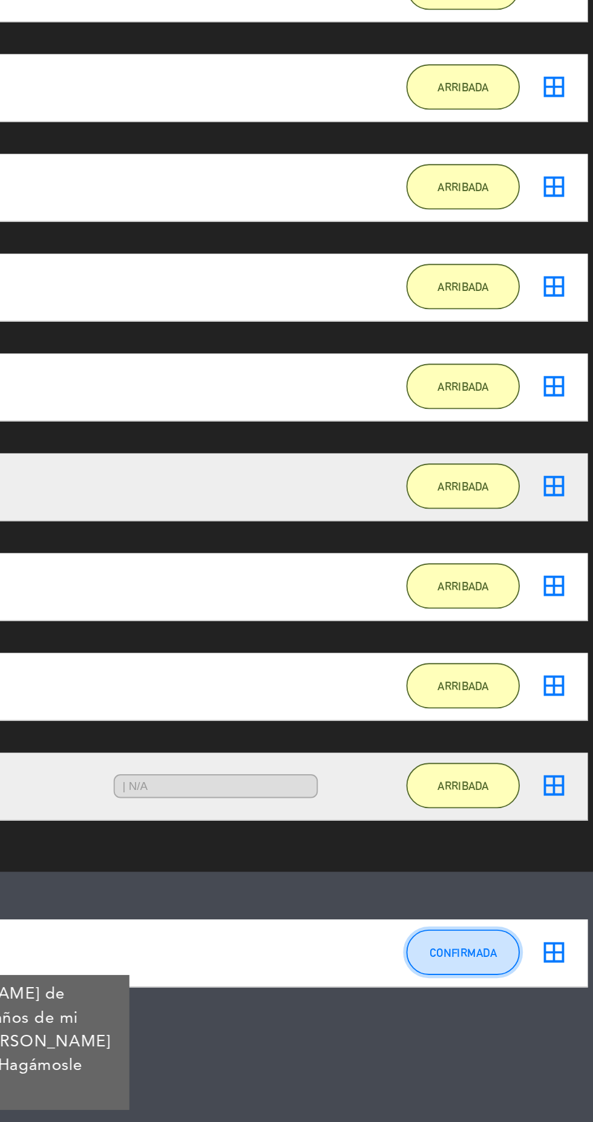
click at [532, 805] on span "CONFIRMADA" at bounding box center [524, 808] width 36 height 7
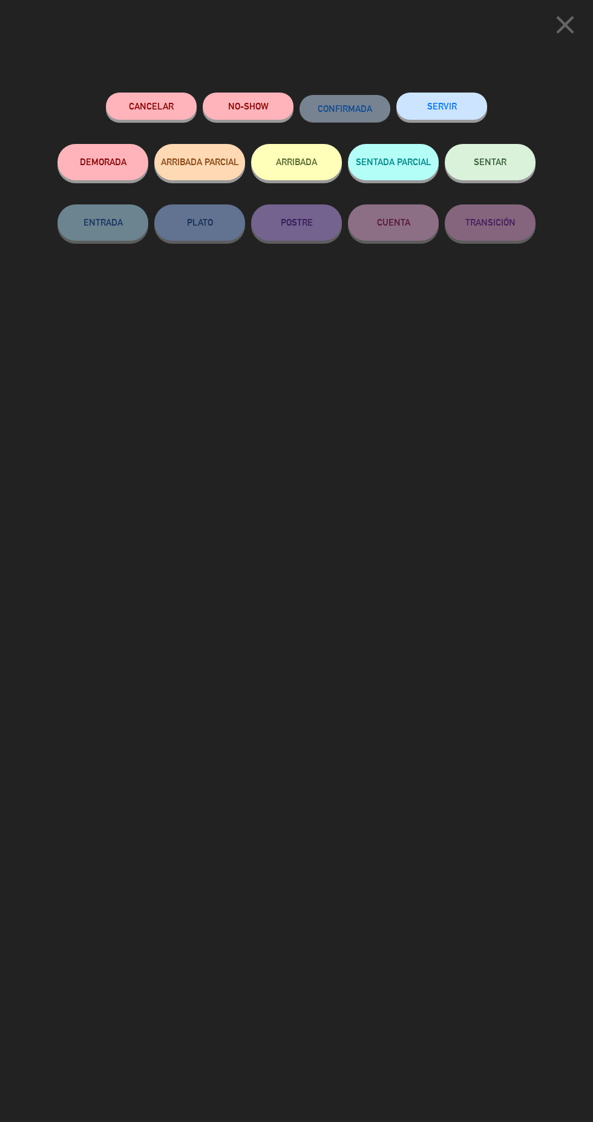
scroll to position [80, 0]
click at [305, 165] on button "ARRIBADA" at bounding box center [296, 162] width 91 height 36
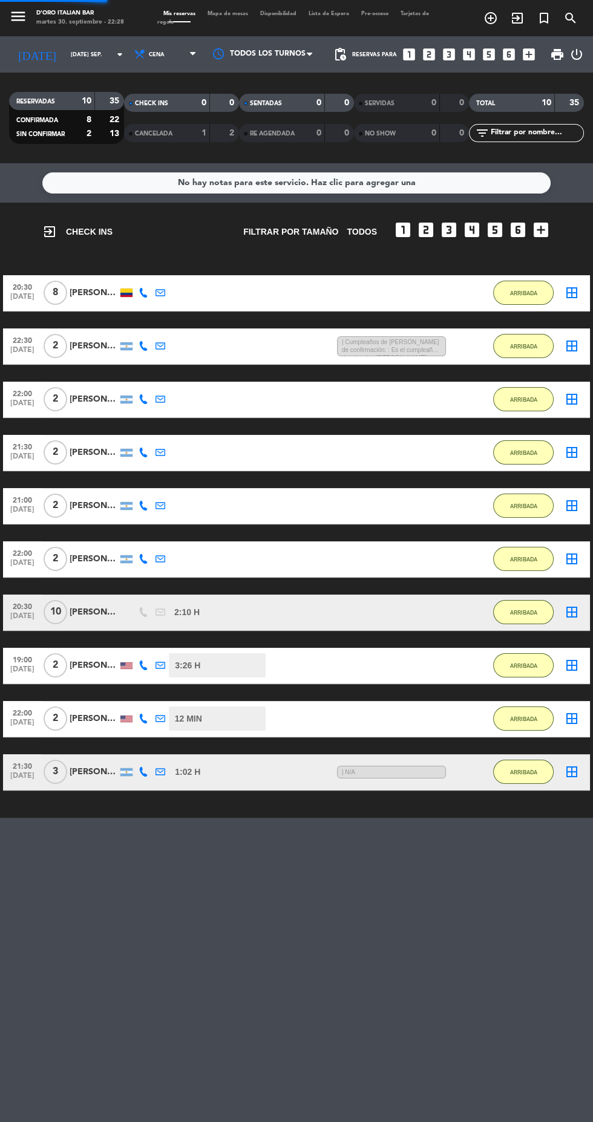
scroll to position [12, 0]
